Goal: Task Accomplishment & Management: Use online tool/utility

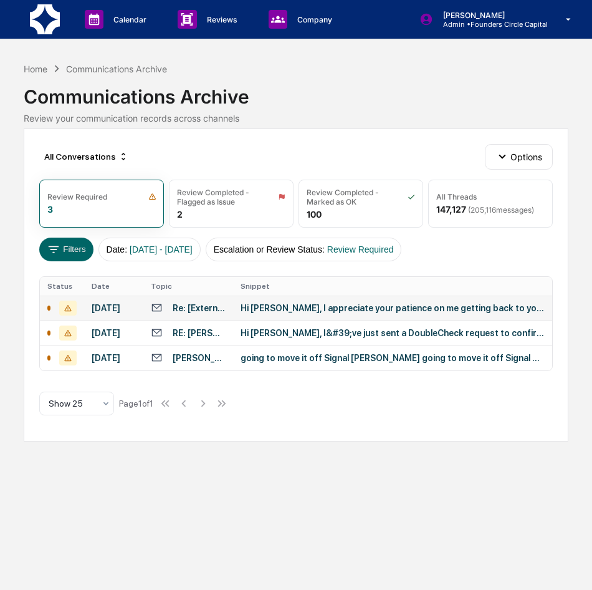
click at [310, 307] on div "Hi [PERSON_NAME], I appreciate your patience on me getting back to you - it has…" at bounding box center [393, 308] width 304 height 10
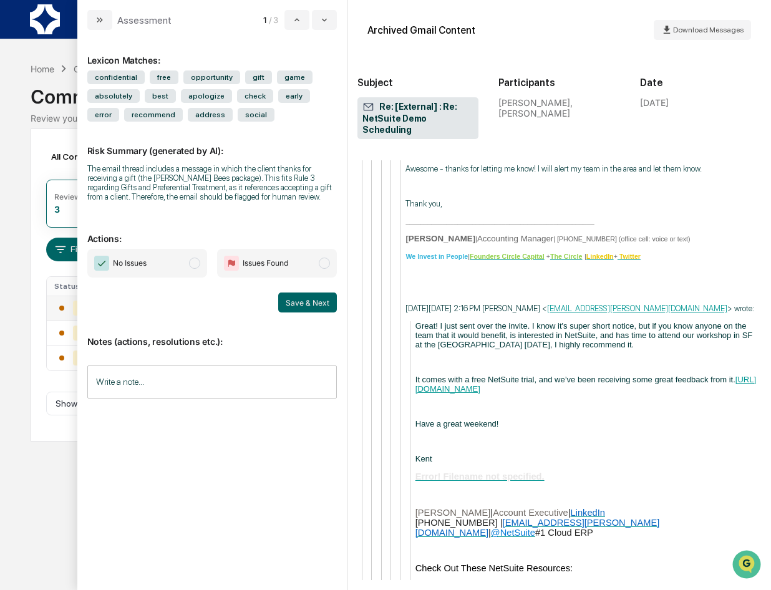
scroll to position [5117, 0]
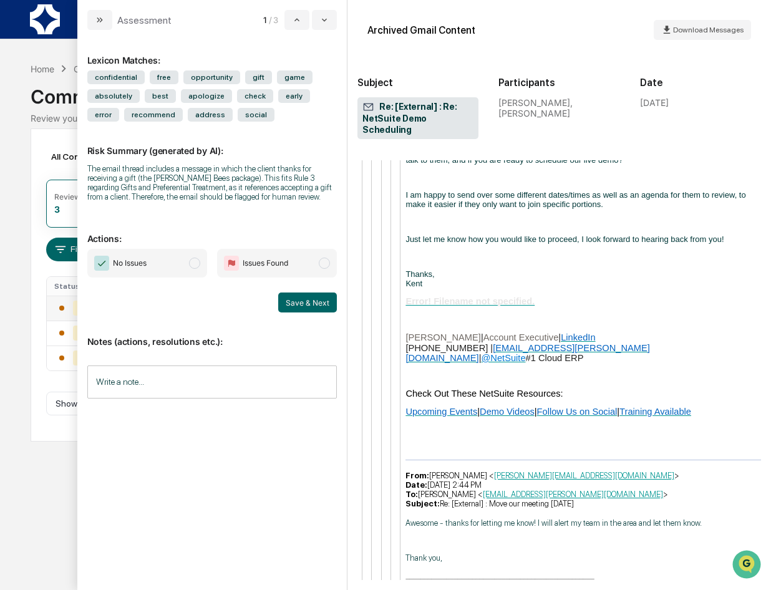
click at [585, 518] on div "Awesome - thanks for letting me know! I will alert my team in the area and let …" at bounding box center [582, 575] width 355 height 114
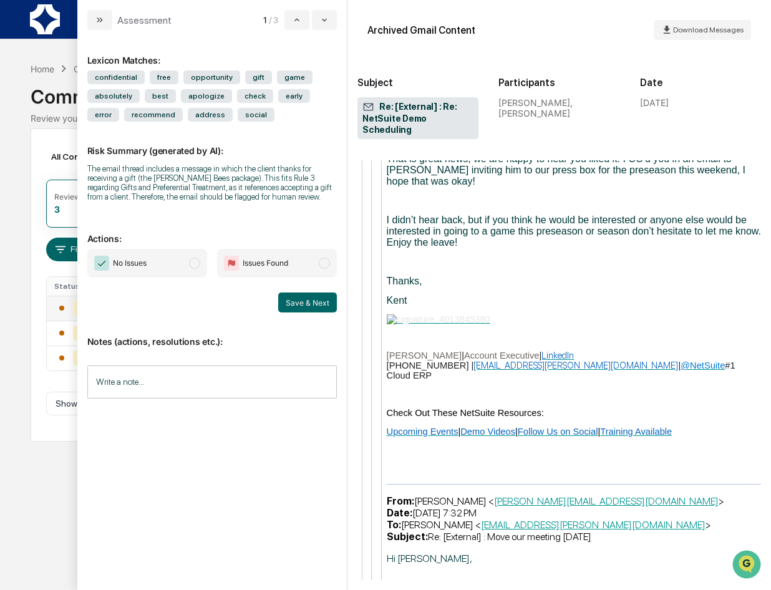
click at [585, 495] on p "From: [PERSON_NAME] < [PERSON_NAME][EMAIL_ADDRESS][DOMAIN_NAME] > Date: [DATE] …" at bounding box center [574, 518] width 374 height 47
click at [108, 22] on button "modal" at bounding box center [99, 20] width 25 height 20
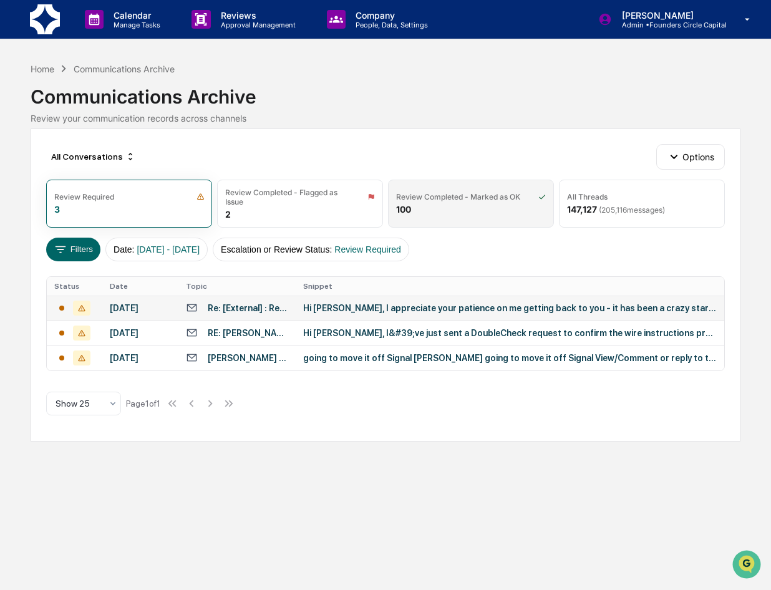
click at [484, 217] on div "Review Completed - Marked as OK 100" at bounding box center [471, 204] width 166 height 48
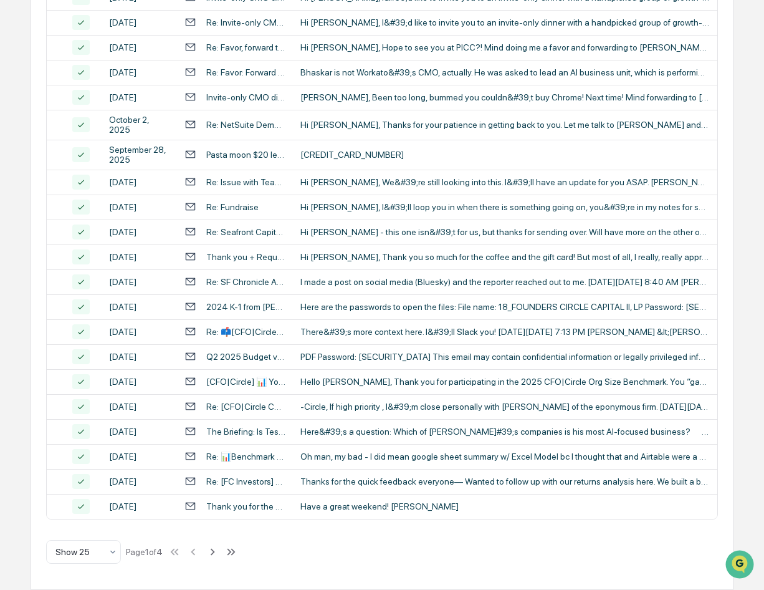
scroll to position [428, 0]
click at [218, 554] on icon at bounding box center [213, 552] width 14 height 14
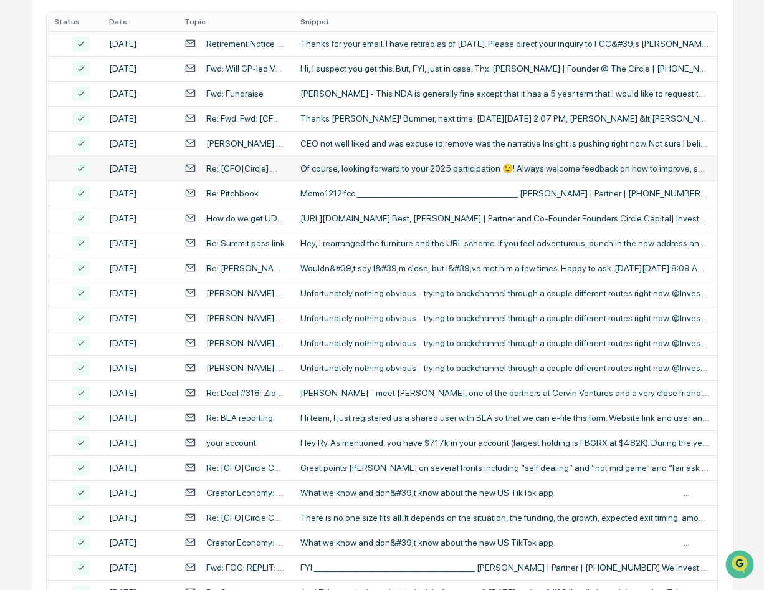
scroll to position [400, 0]
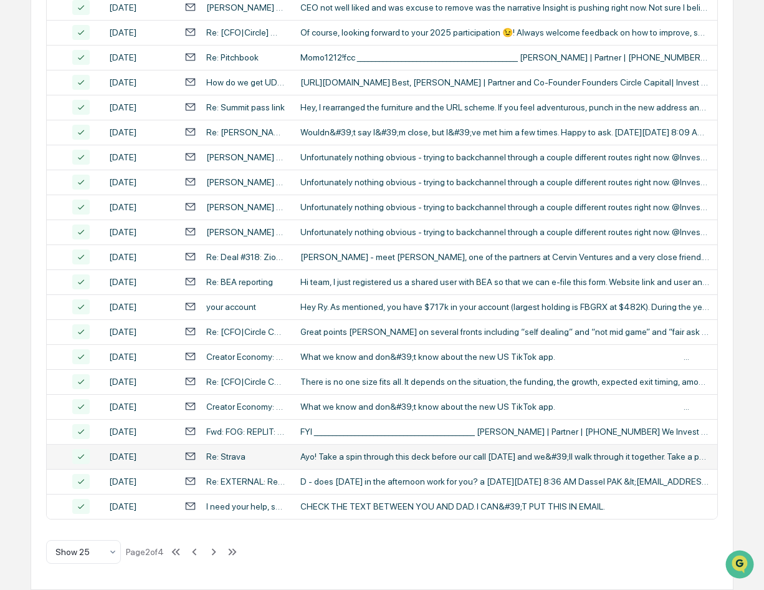
click at [269, 458] on div "Re: Strava" at bounding box center [236, 456] width 102 height 12
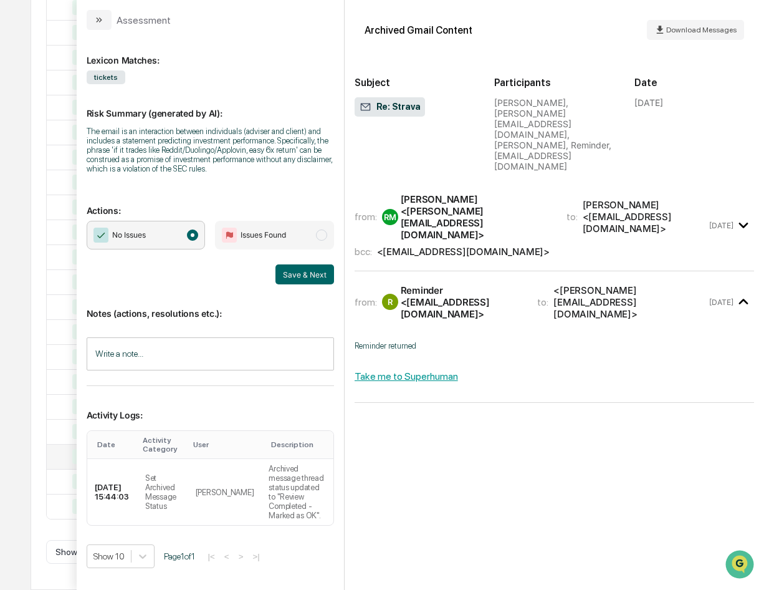
scroll to position [26, 0]
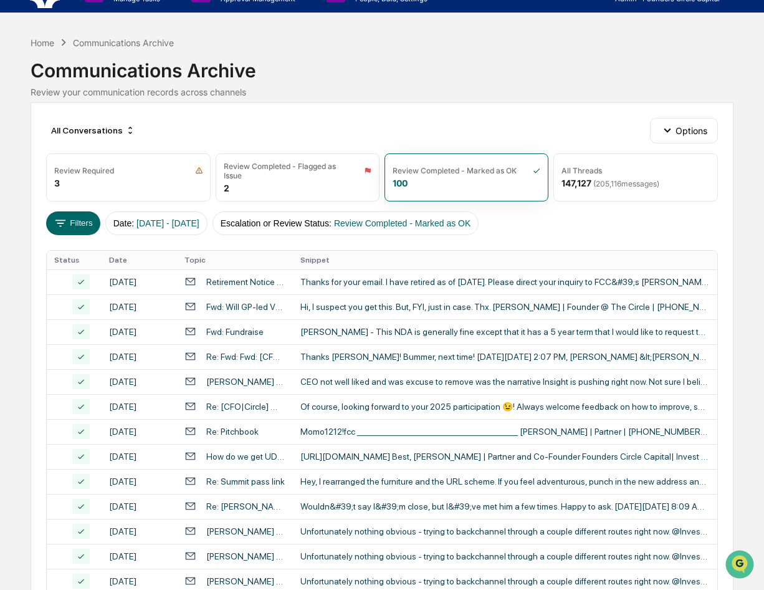
click at [46, 421] on div "All Conversations Options Review Required 3 Review Completed - Flagged as Issue…" at bounding box center [382, 533] width 703 height 862
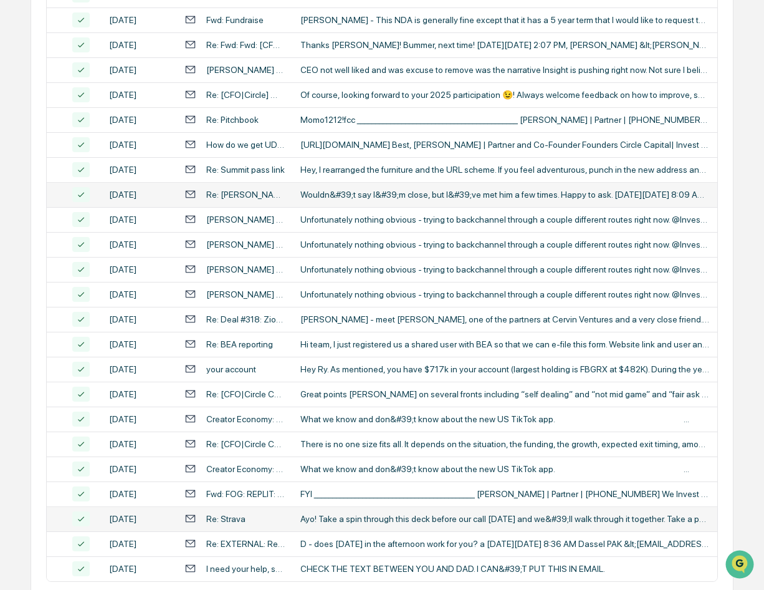
scroll to position [400, 0]
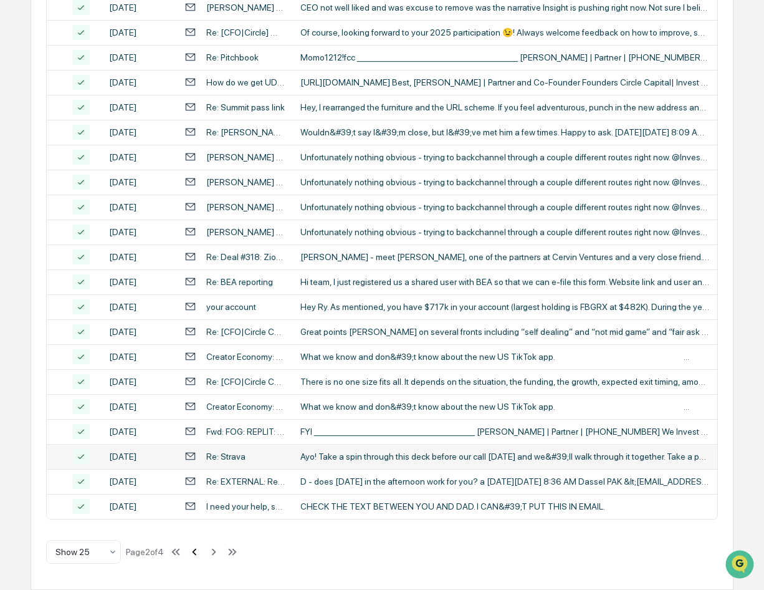
click at [195, 554] on icon at bounding box center [195, 552] width 14 height 14
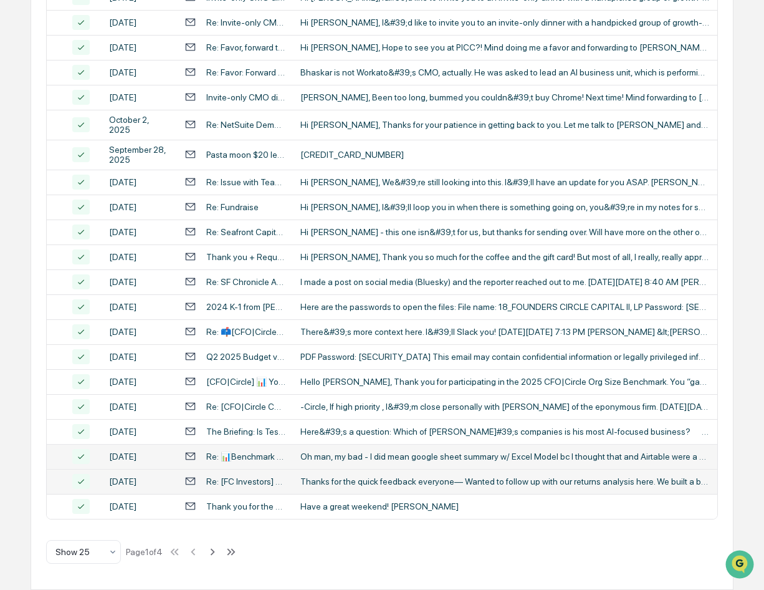
scroll to position [490, 0]
click at [342, 504] on div "Have a great weekend! [PERSON_NAME]" at bounding box center [506, 506] width 410 height 10
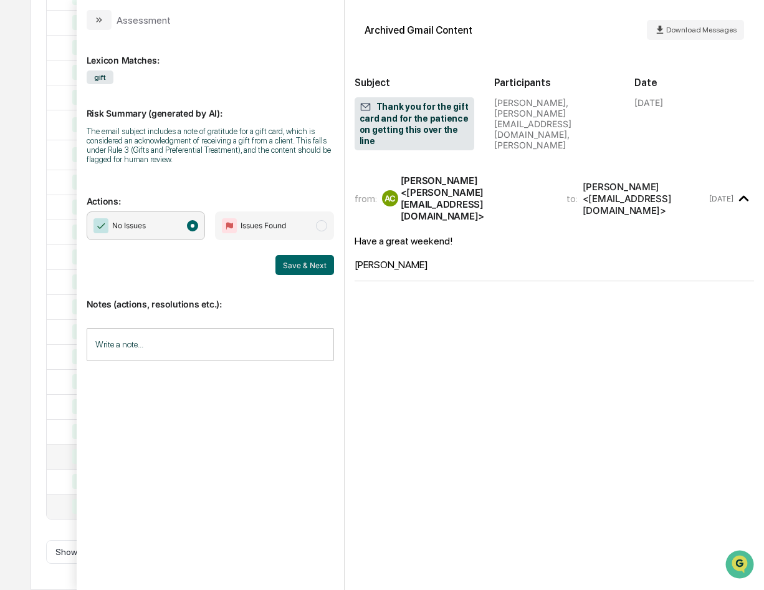
click at [31, 104] on div "All Conversations Options Review Required 3 Review Completed - Flagged as Issue…" at bounding box center [382, 154] width 703 height 872
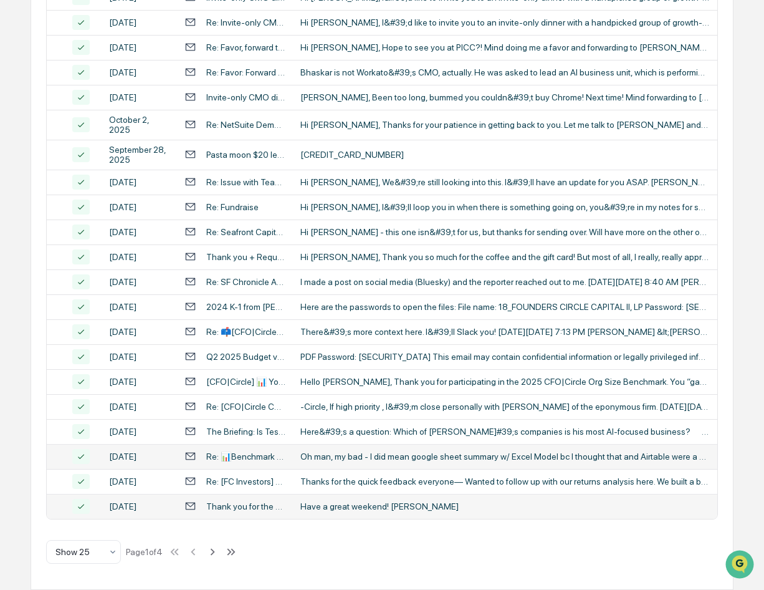
scroll to position [428, 0]
click at [358, 269] on td "Hi [PERSON_NAME], Thank you so much for the coffee and the gift card! But most …" at bounding box center [505, 256] width 425 height 25
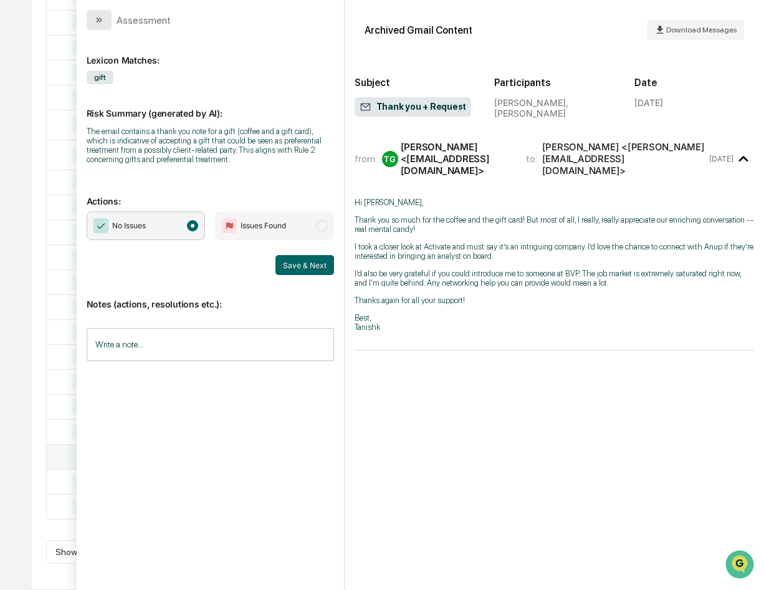
click at [91, 21] on button "modal" at bounding box center [99, 20] width 25 height 20
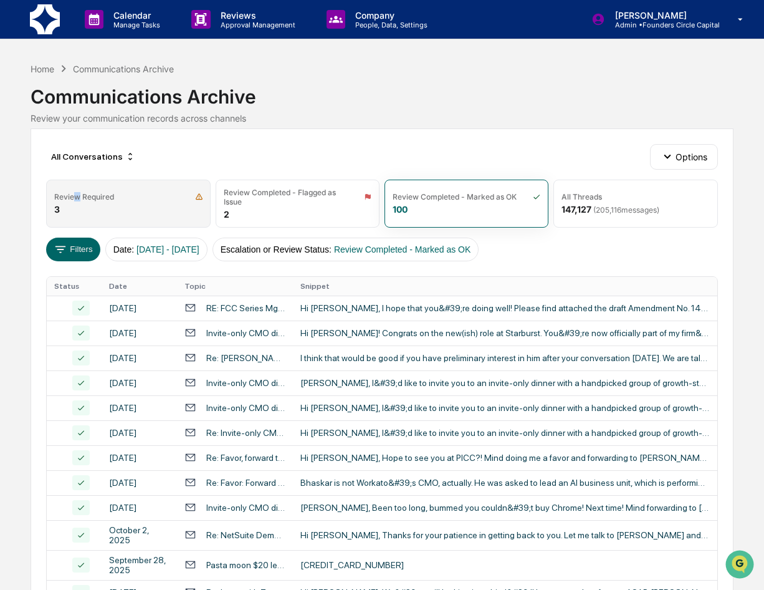
click at [77, 203] on div "Review Required 3" at bounding box center [128, 204] width 164 height 48
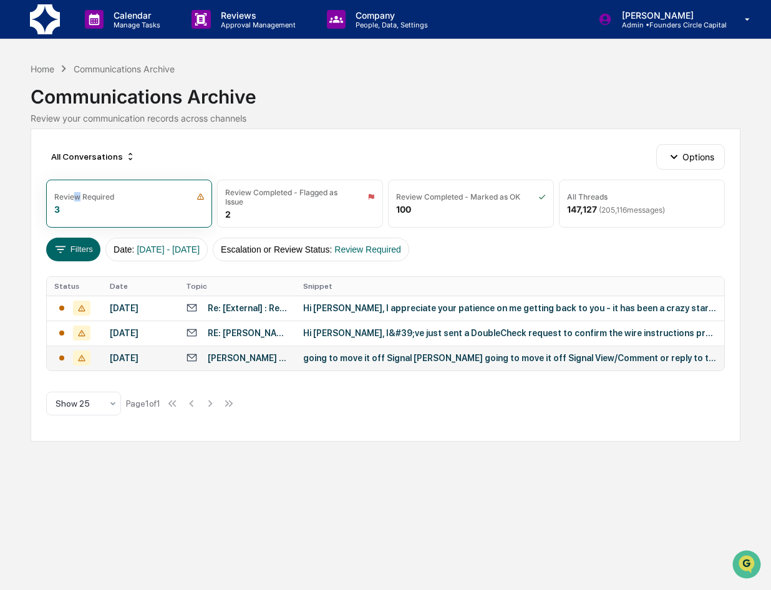
click at [405, 363] on div "going to move it off Signal [PERSON_NAME] going to move it off Signal View/Comm…" at bounding box center [509, 358] width 413 height 10
